Goal: Information Seeking & Learning: Learn about a topic

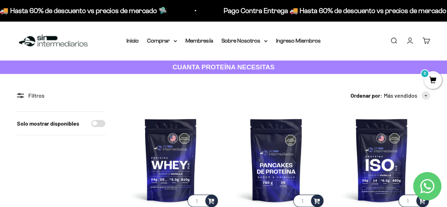
click at [391, 41] on link "Buscar" at bounding box center [393, 41] width 8 height 8
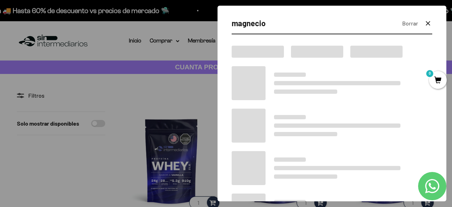
type input "magnecio"
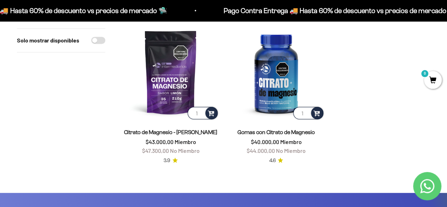
scroll to position [152, 0]
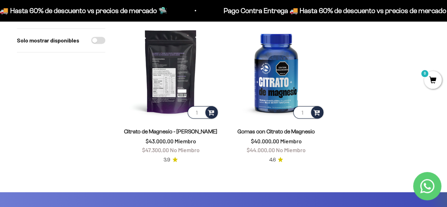
click at [172, 74] on img at bounding box center [170, 71] width 97 height 97
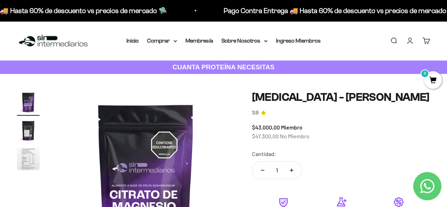
click at [25, 158] on img "Ir al artículo 3" at bounding box center [28, 158] width 23 height 23
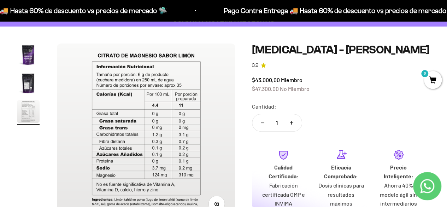
scroll to position [47, 0]
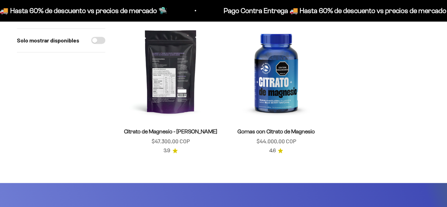
scroll to position [152, 0]
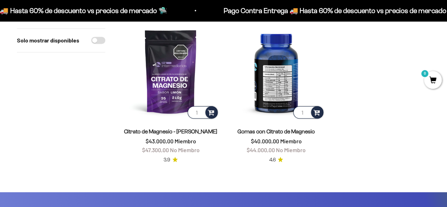
click at [273, 60] on img at bounding box center [275, 71] width 97 height 97
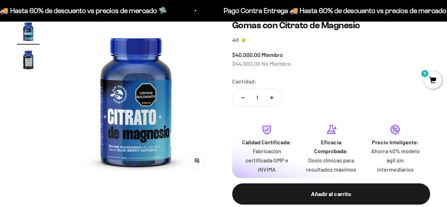
scroll to position [74, 0]
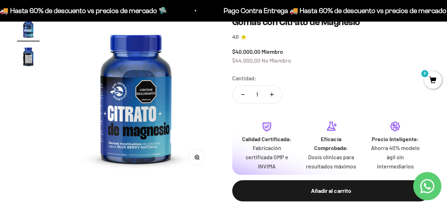
click at [24, 65] on img "Ir al artículo 2" at bounding box center [28, 56] width 23 height 23
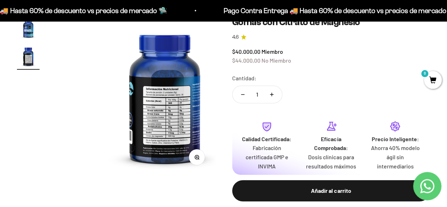
scroll to position [0, 162]
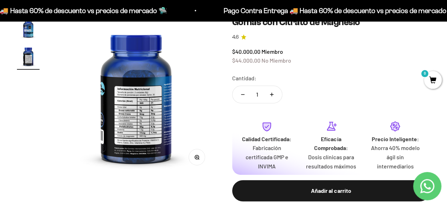
click at [130, 147] on img at bounding box center [136, 96] width 159 height 159
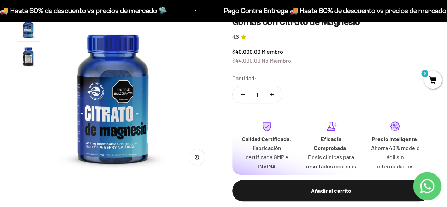
scroll to position [0, 0]
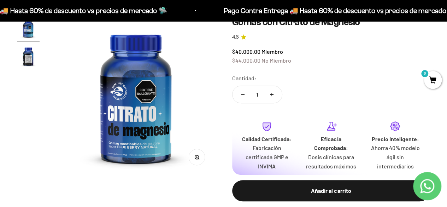
click at [130, 147] on img at bounding box center [135, 96] width 159 height 159
click at [29, 56] on img "Ir al artículo 2" at bounding box center [28, 56] width 23 height 23
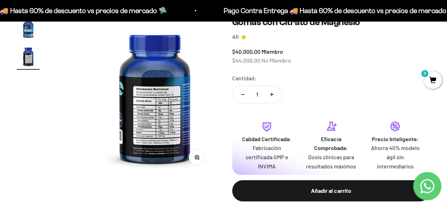
scroll to position [0, 162]
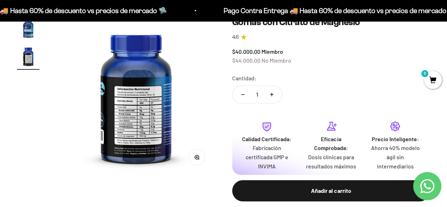
click at [196, 160] on button "Zoom" at bounding box center [197, 157] width 16 height 16
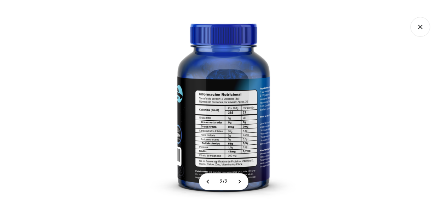
click at [208, 148] on img at bounding box center [223, 103] width 207 height 207
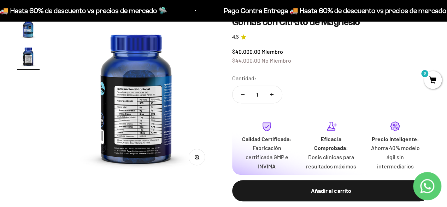
click at [73, 97] on img at bounding box center [136, 96] width 159 height 159
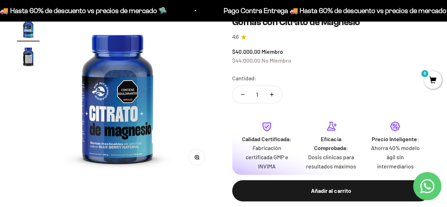
scroll to position [0, 0]
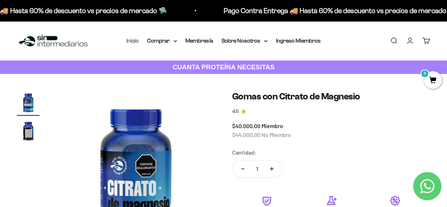
click at [136, 39] on link "Inicio" at bounding box center [132, 40] width 12 height 6
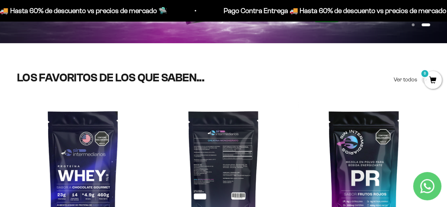
scroll to position [174, 0]
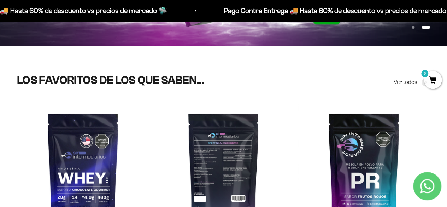
click at [229, 130] on img at bounding box center [223, 169] width 132 height 132
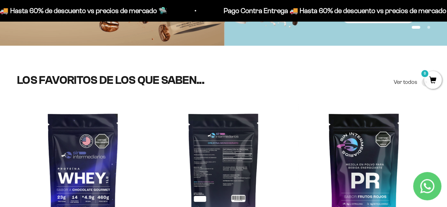
click at [225, 143] on img at bounding box center [223, 169] width 132 height 132
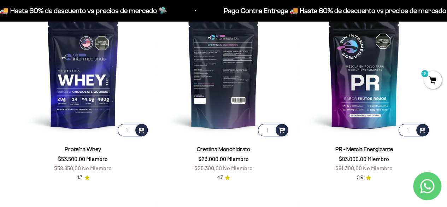
scroll to position [272, 0]
click at [225, 106] on img at bounding box center [223, 71] width 132 height 132
click at [225, 79] on img at bounding box center [223, 71] width 132 height 132
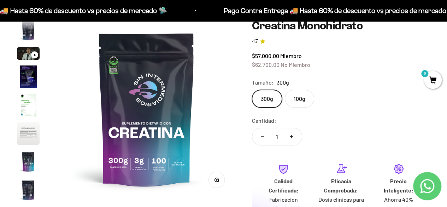
scroll to position [38, 0]
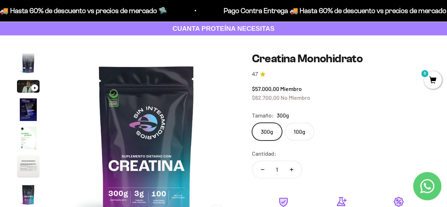
click at [28, 111] on img "Ir al artículo 4" at bounding box center [28, 109] width 23 height 23
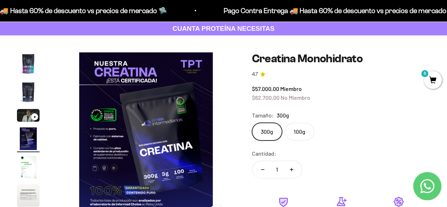
scroll to position [29, 0]
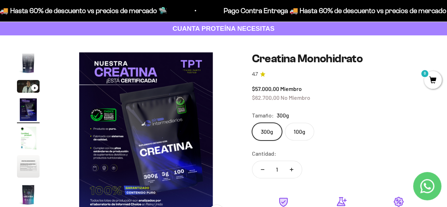
click at [26, 159] on img "Ir al artículo 6" at bounding box center [28, 166] width 23 height 23
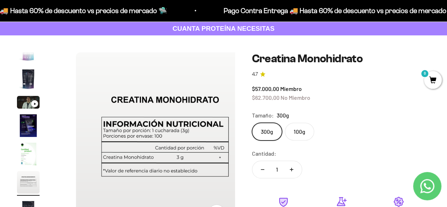
scroll to position [0, 912]
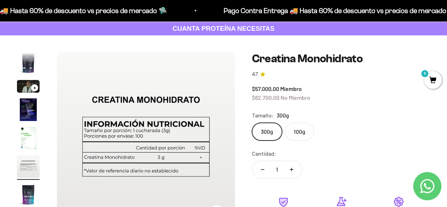
click at [26, 159] on img "Ir al artículo 6" at bounding box center [28, 166] width 23 height 23
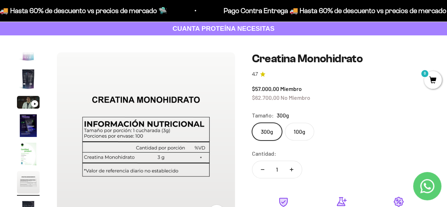
click at [27, 204] on img "Ir al artículo 7" at bounding box center [28, 210] width 23 height 23
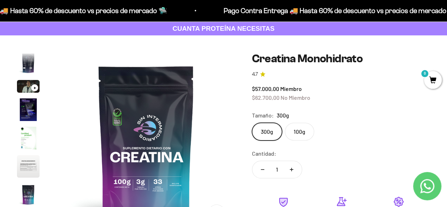
click at [34, 136] on img "Ir al artículo 5" at bounding box center [28, 137] width 23 height 23
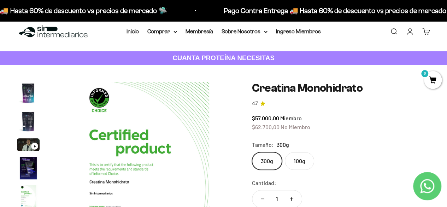
scroll to position [0, 0]
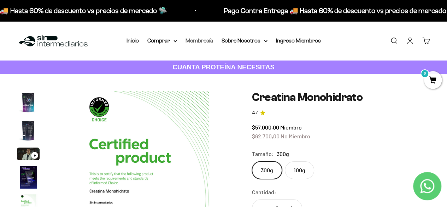
click at [204, 40] on link "Membresía" at bounding box center [199, 40] width 28 height 6
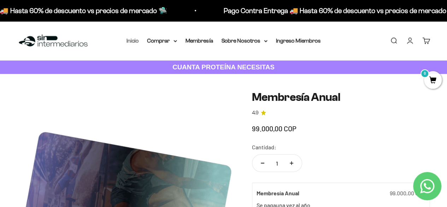
click at [138, 42] on link "Inicio" at bounding box center [132, 40] width 12 height 6
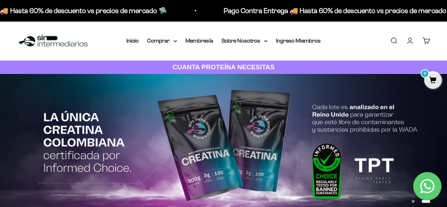
click at [276, 35] on div "Menú Buscar Inicio Comprar Proteínas Ver Todos Whey Iso Vegan Pancakes Pre-Entr…" at bounding box center [223, 40] width 447 height 39
click at [259, 38] on summary "Sobre Nosotros" at bounding box center [244, 40] width 46 height 9
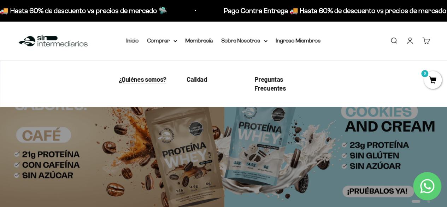
click at [150, 82] on span "¿Quiénes somos?" at bounding box center [142, 79] width 47 height 8
